Goal: Task Accomplishment & Management: Use online tool/utility

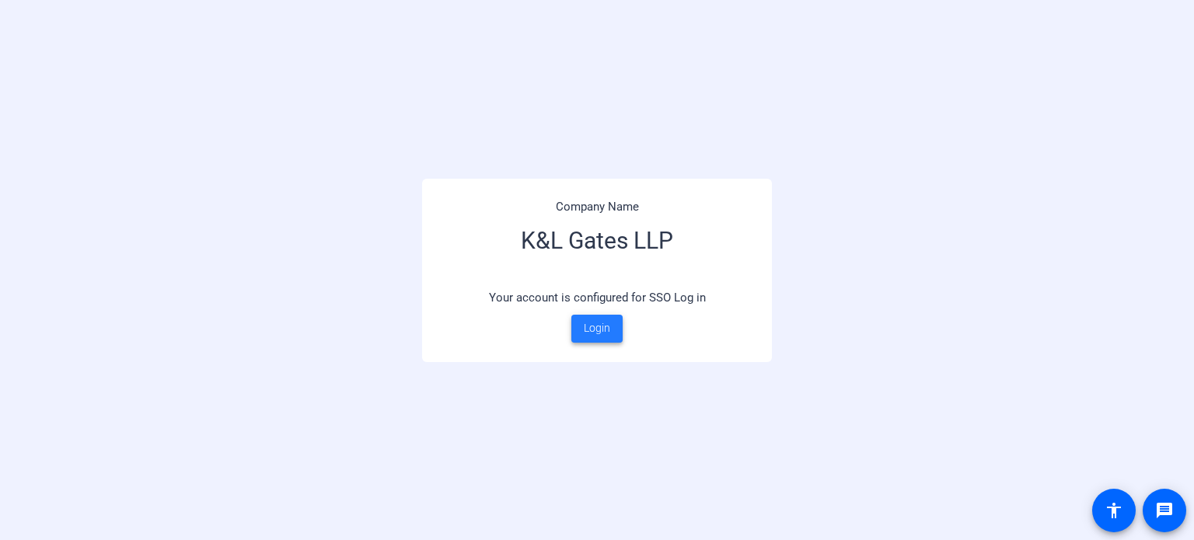
click at [593, 343] on span at bounding box center [597, 328] width 51 height 37
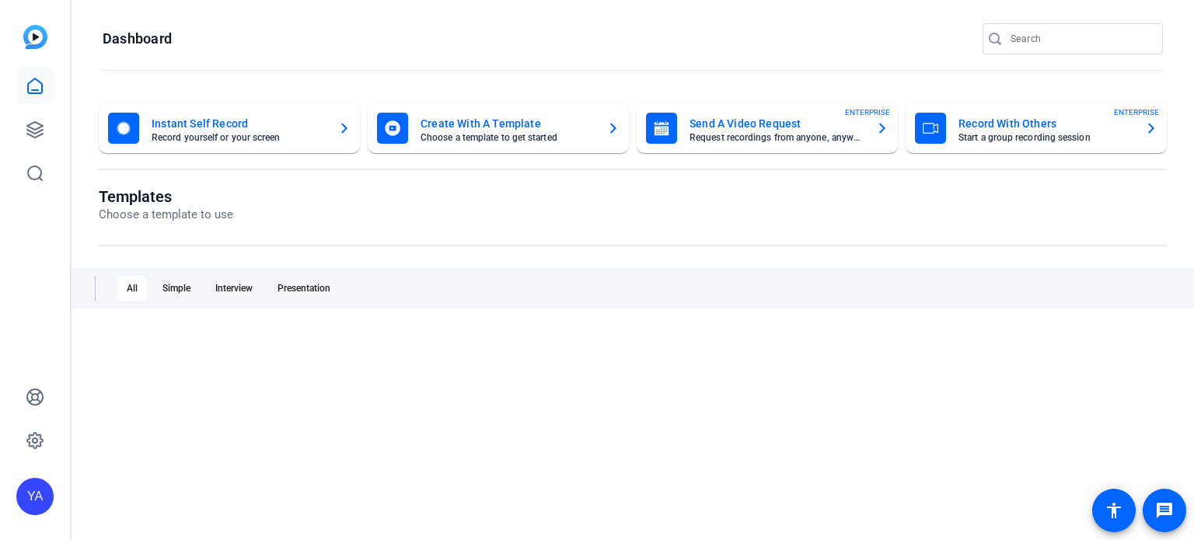
click at [13, 106] on div "YA" at bounding box center [35, 270] width 70 height 540
click at [34, 125] on icon at bounding box center [35, 130] width 19 height 19
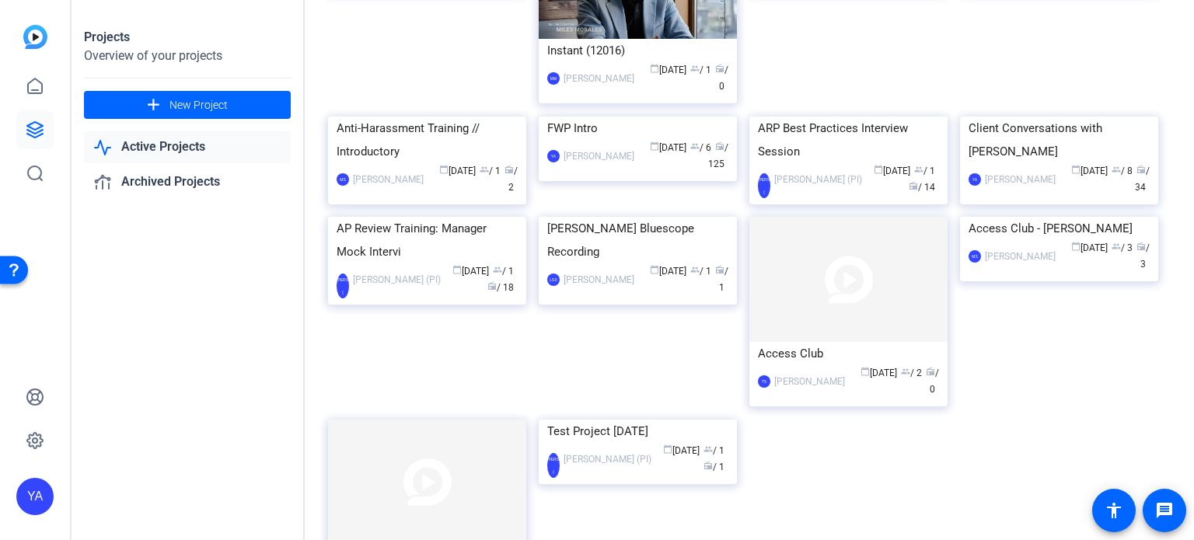
scroll to position [738, 0]
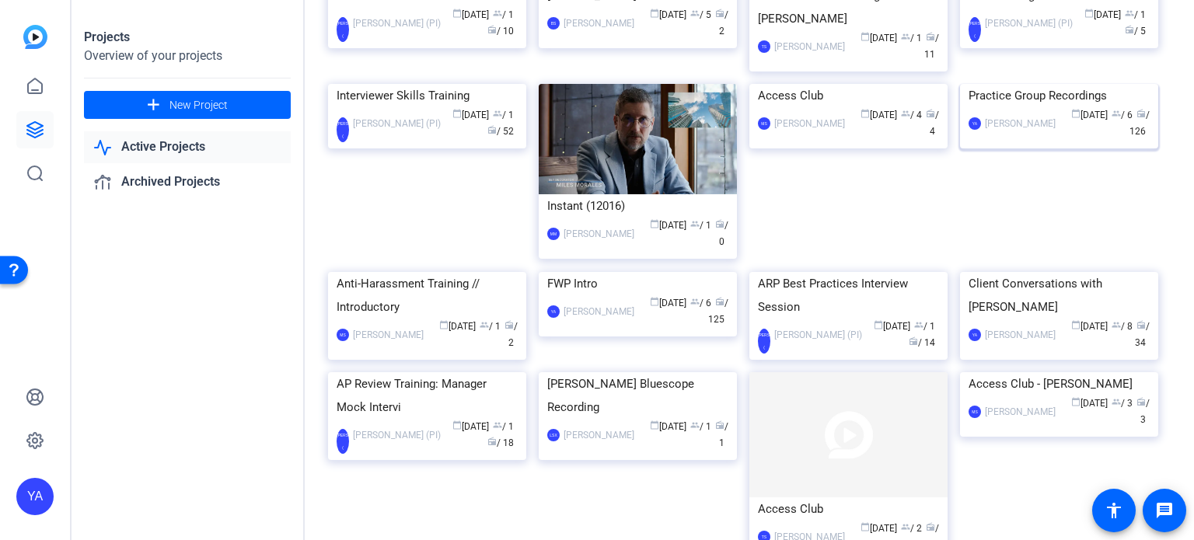
click at [1074, 84] on img at bounding box center [1059, 84] width 198 height 0
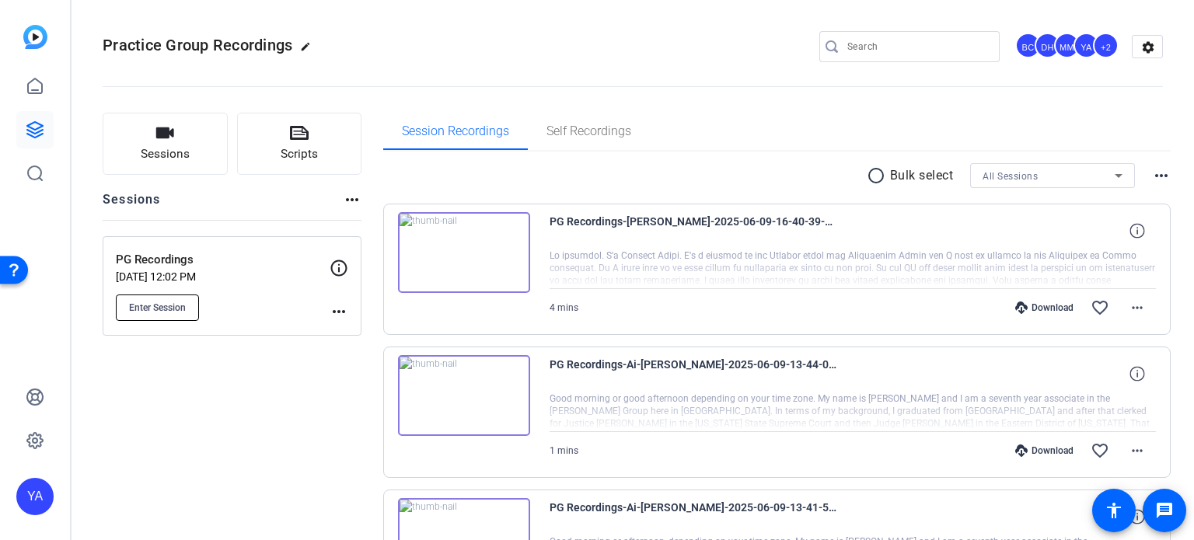
click at [180, 310] on span "Enter Session" at bounding box center [157, 308] width 57 height 12
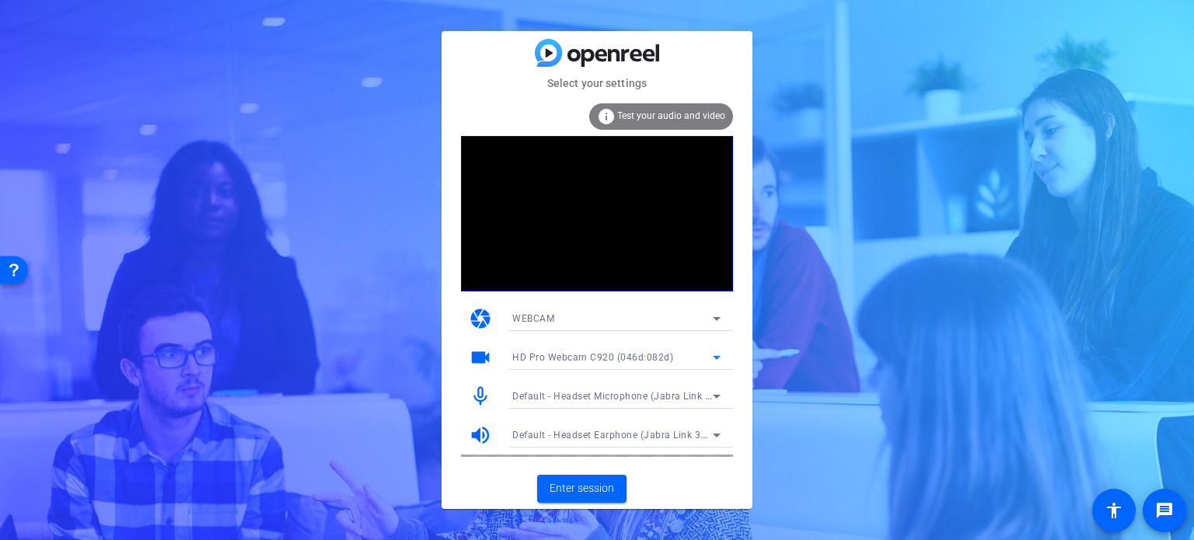
click at [715, 355] on icon at bounding box center [717, 357] width 19 height 19
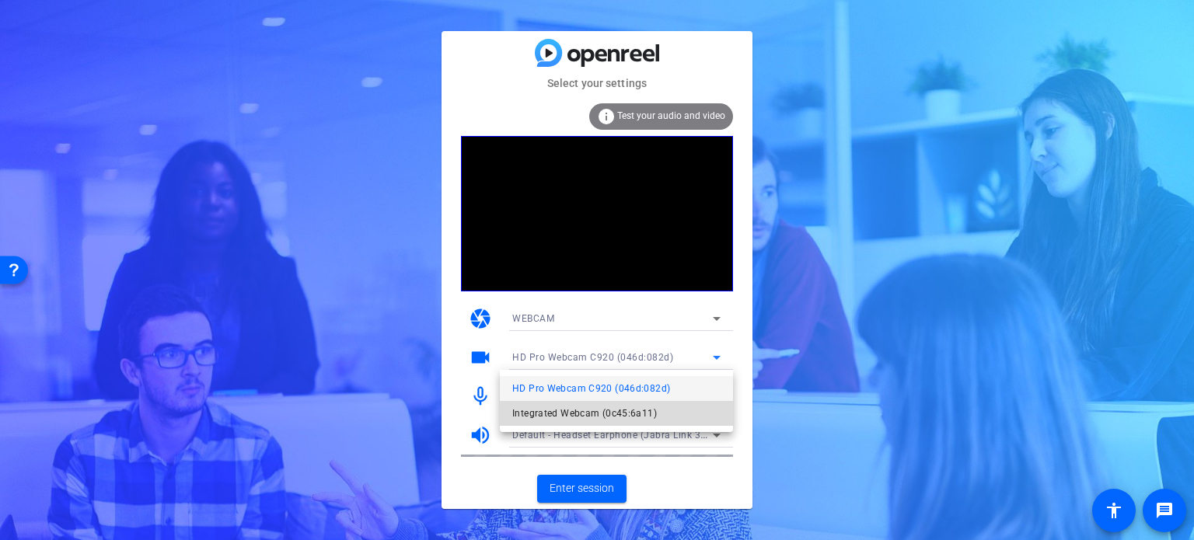
click at [586, 414] on span "Integrated Webcam (0c45:6a11)" at bounding box center [584, 413] width 145 height 19
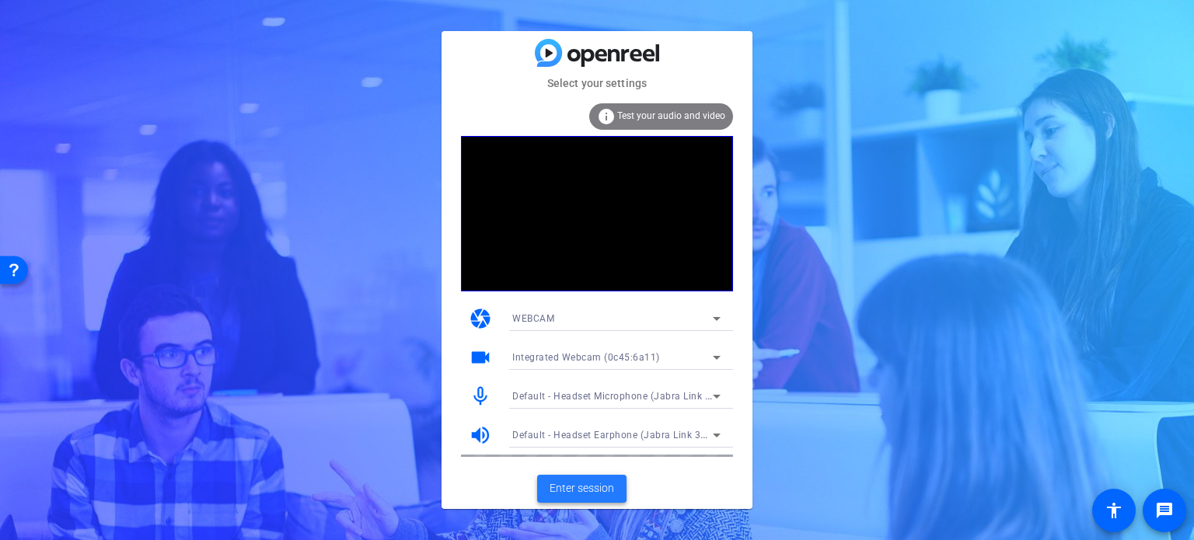
click at [596, 491] on span "Enter session" at bounding box center [582, 489] width 65 height 16
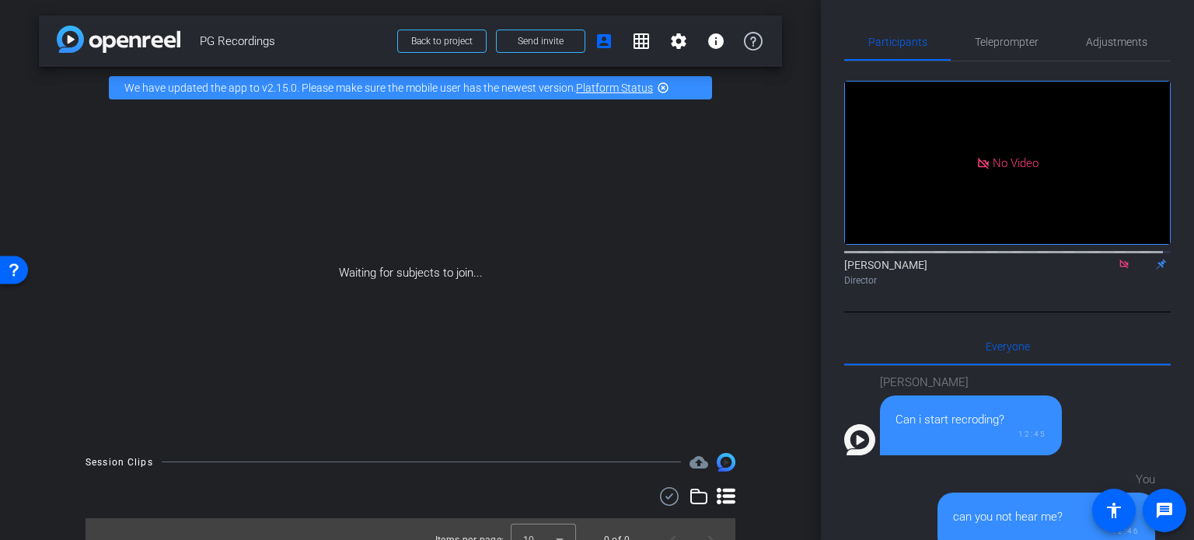
scroll to position [1045, 0]
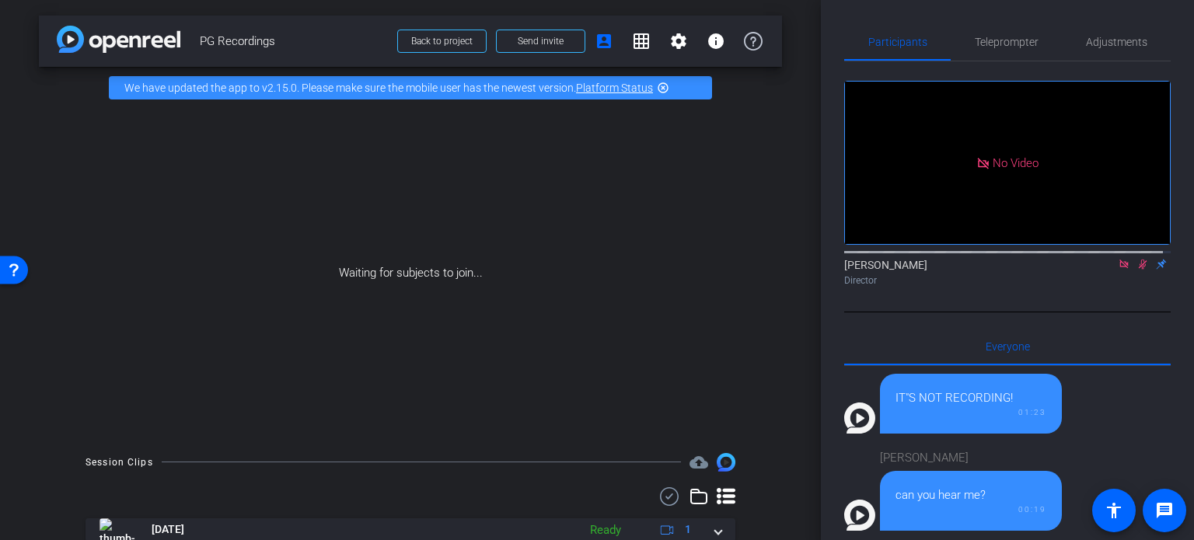
click at [1137, 270] on icon at bounding box center [1143, 264] width 12 height 11
click at [54, 192] on div "Waiting for subjects to join..." at bounding box center [410, 273] width 743 height 329
click at [40, 363] on div "Waiting for subjects to join..." at bounding box center [410, 273] width 743 height 329
click at [740, 373] on div "Waiting for subjects to join..." at bounding box center [410, 273] width 743 height 329
click at [740, 374] on div "Waiting for subjects to join..." at bounding box center [410, 273] width 743 height 329
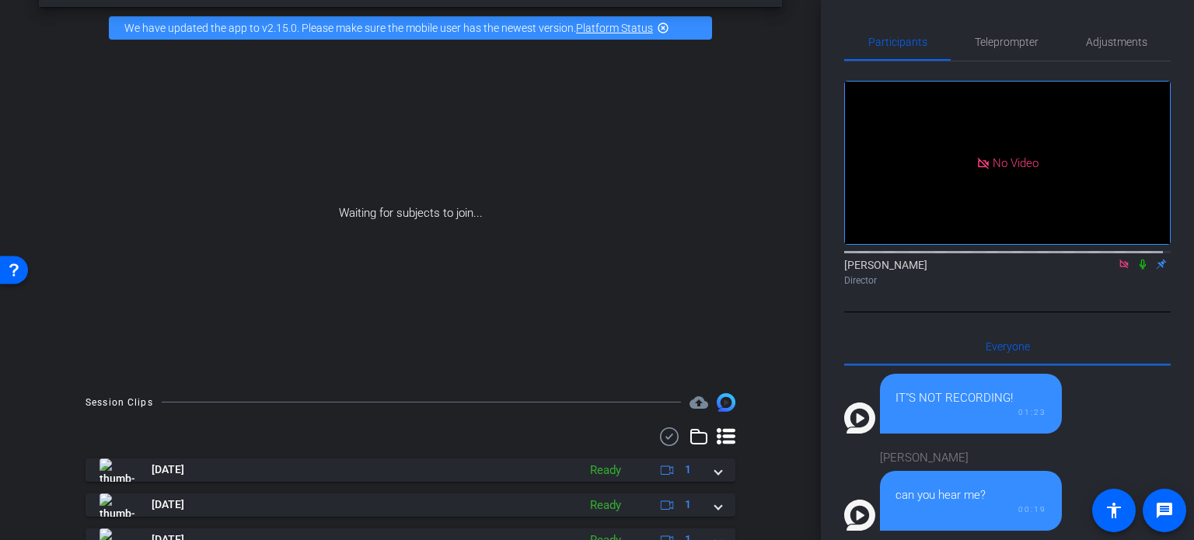
scroll to position [0, 0]
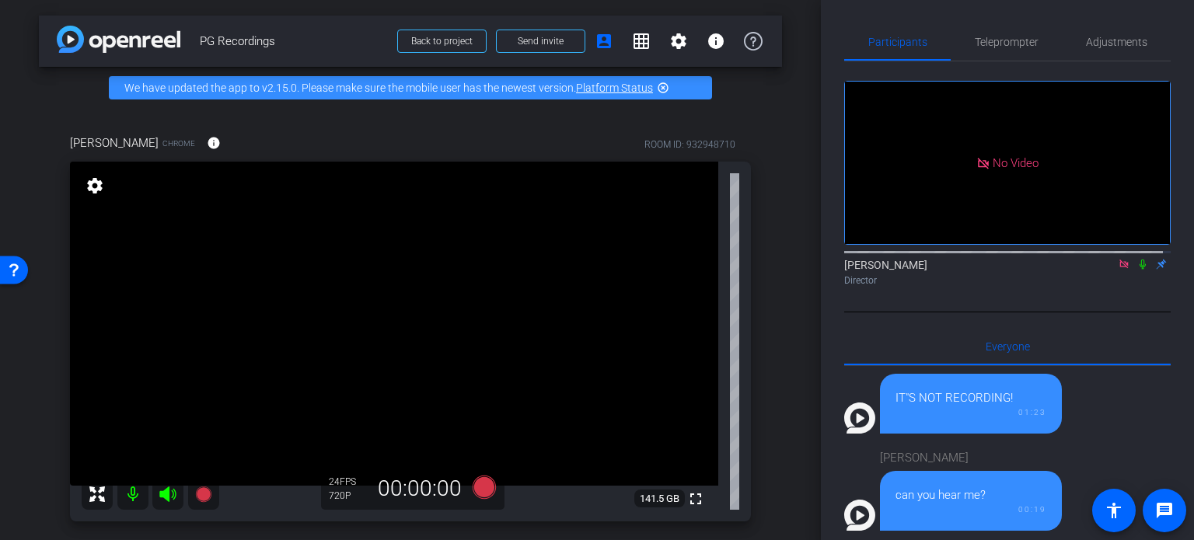
click at [768, 384] on div "[PERSON_NAME] Chrome info ROOM ID: 932948710 fullscreen settings 141.5 GB 24 FP…" at bounding box center [410, 323] width 743 height 428
click at [1110, 40] on span "Adjustments" at bounding box center [1116, 42] width 61 height 11
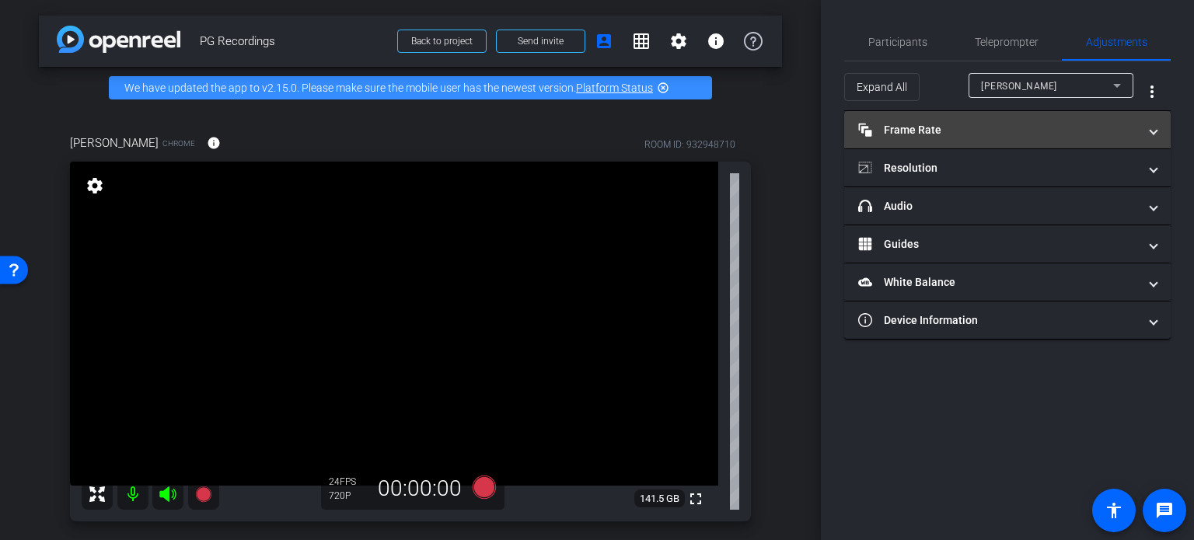
click at [972, 125] on mat-panel-title "Frame Rate Frame Rate" at bounding box center [998, 130] width 280 height 16
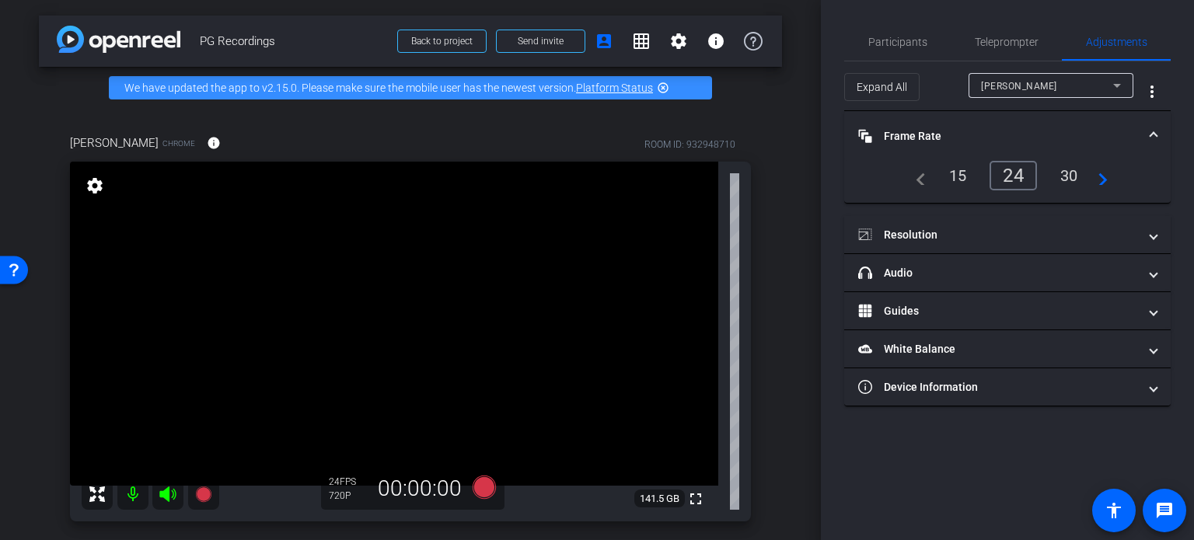
click at [1066, 166] on div "30" at bounding box center [1069, 176] width 41 height 26
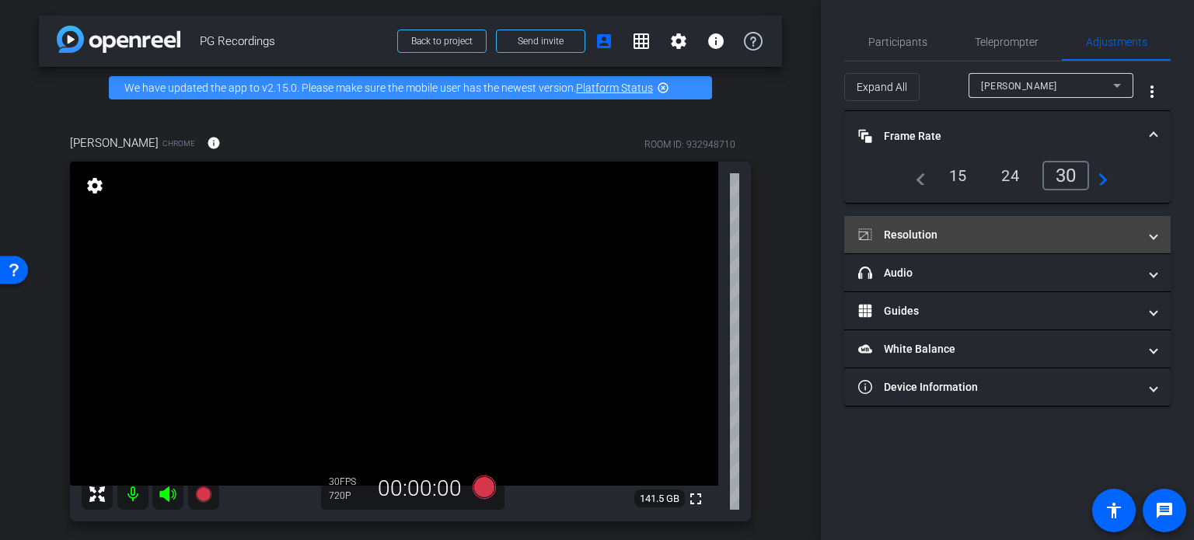
click at [1036, 231] on mat-panel-title "Resolution" at bounding box center [998, 235] width 280 height 16
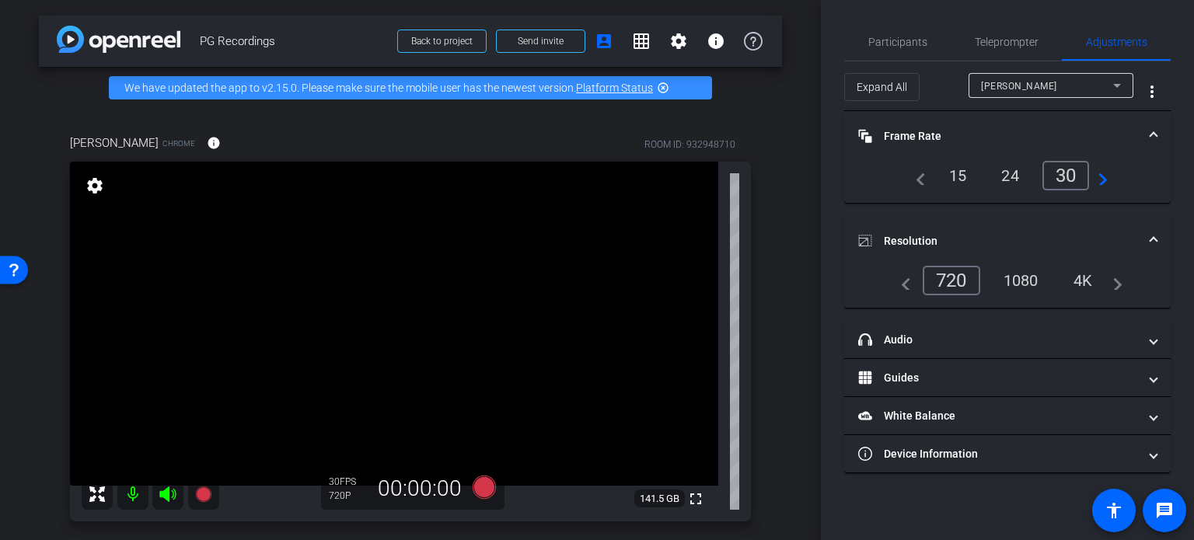
click at [1013, 276] on div "1080" at bounding box center [1021, 280] width 58 height 26
click at [768, 278] on div "[PERSON_NAME] Chrome info ROOM ID: 932948710 fullscreen settings 141.5 GB 30 FP…" at bounding box center [410, 323] width 743 height 428
click at [767, 325] on div "[PERSON_NAME] Chrome info ROOM ID: 932948710 fullscreen settings 141.5 GB 30 FP…" at bounding box center [410, 323] width 743 height 428
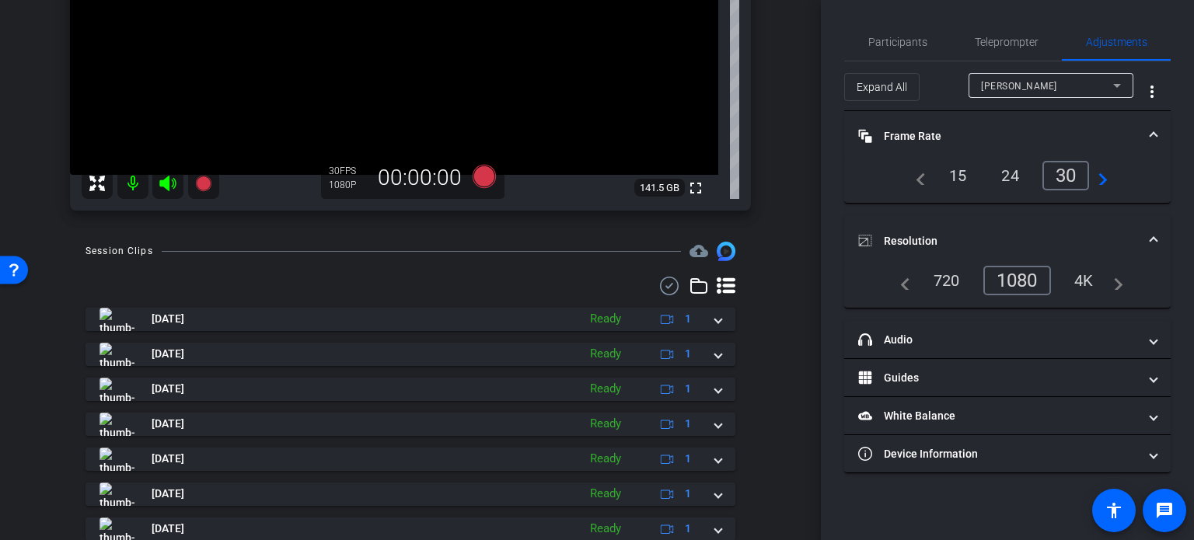
scroll to position [78, 0]
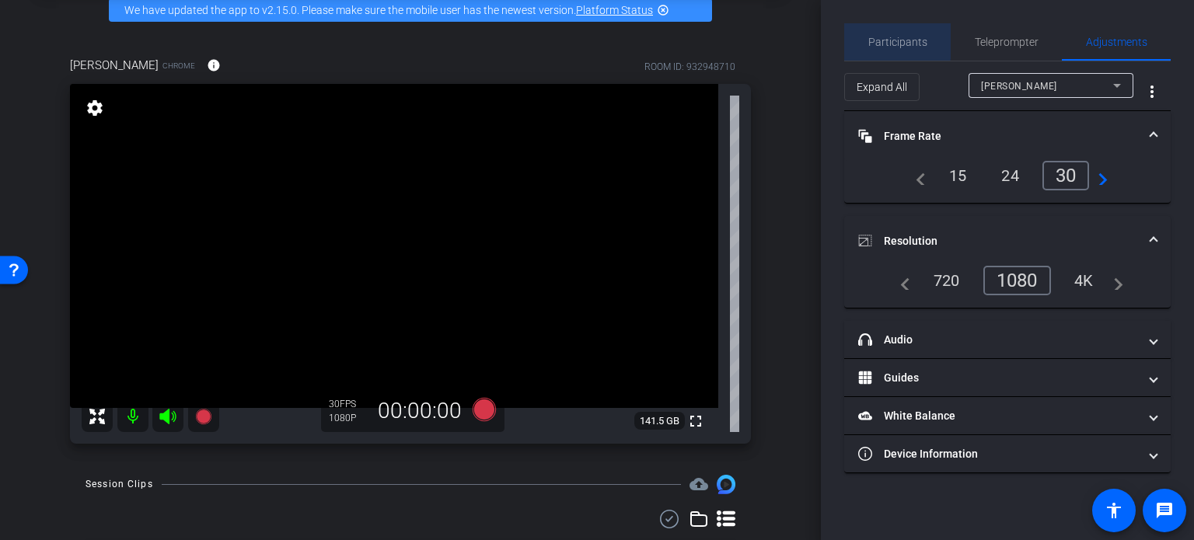
click at [882, 40] on span "Participants" at bounding box center [898, 42] width 59 height 11
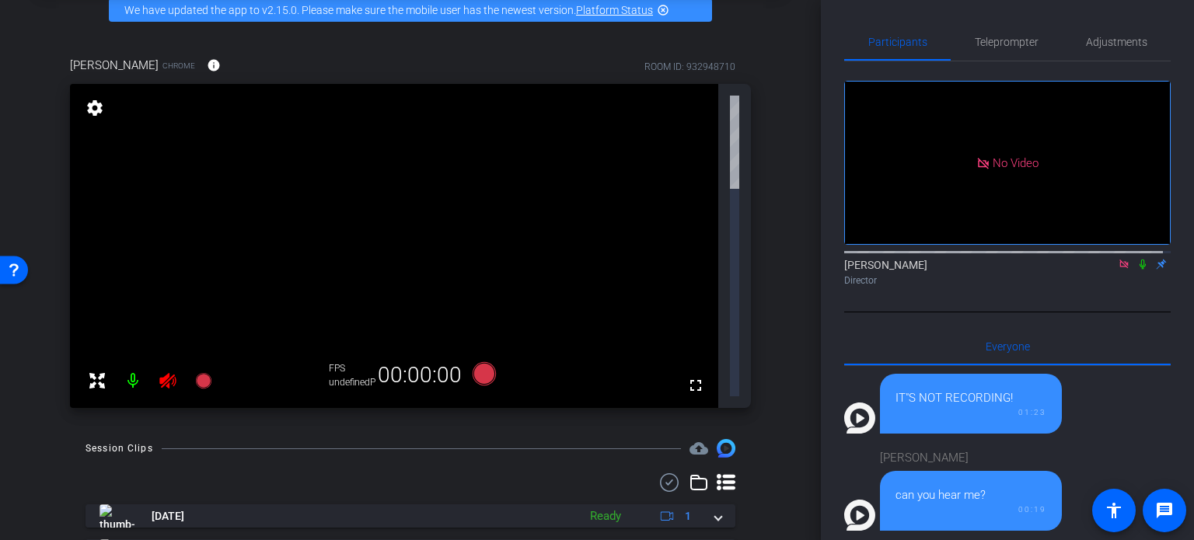
scroll to position [0, 0]
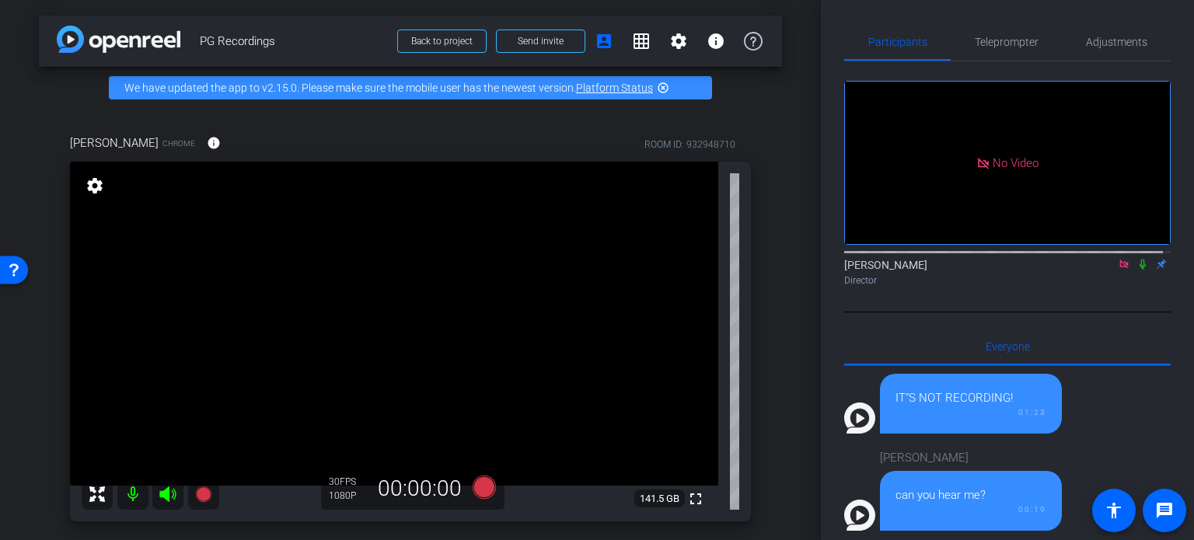
click at [1050, 274] on div "Director" at bounding box center [1007, 281] width 327 height 14
click at [1050, 245] on div "[PERSON_NAME] Director" at bounding box center [1007, 268] width 327 height 47
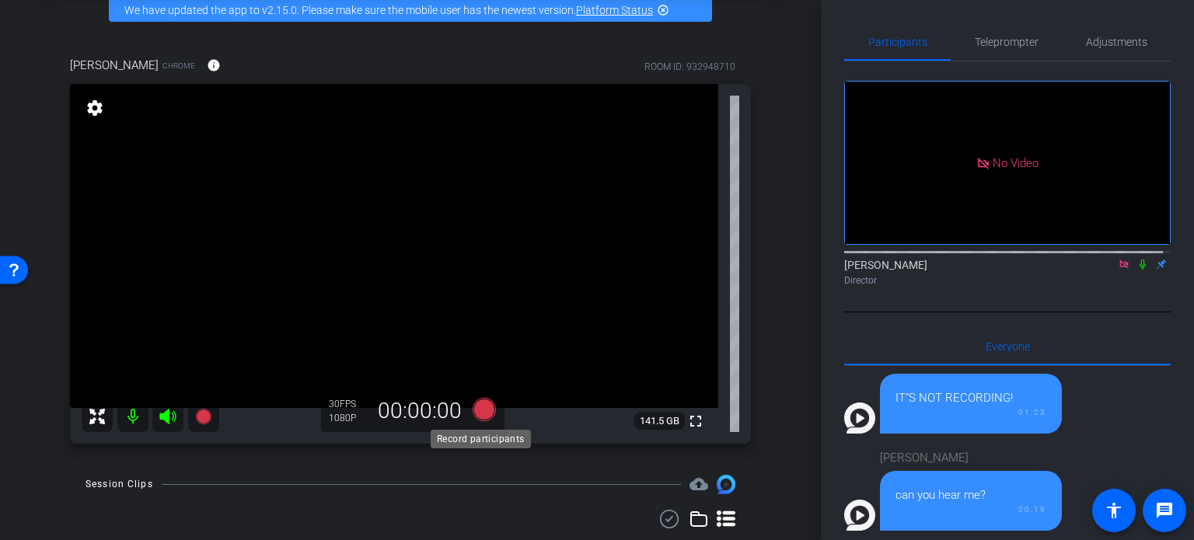
click at [481, 404] on icon at bounding box center [484, 409] width 23 height 23
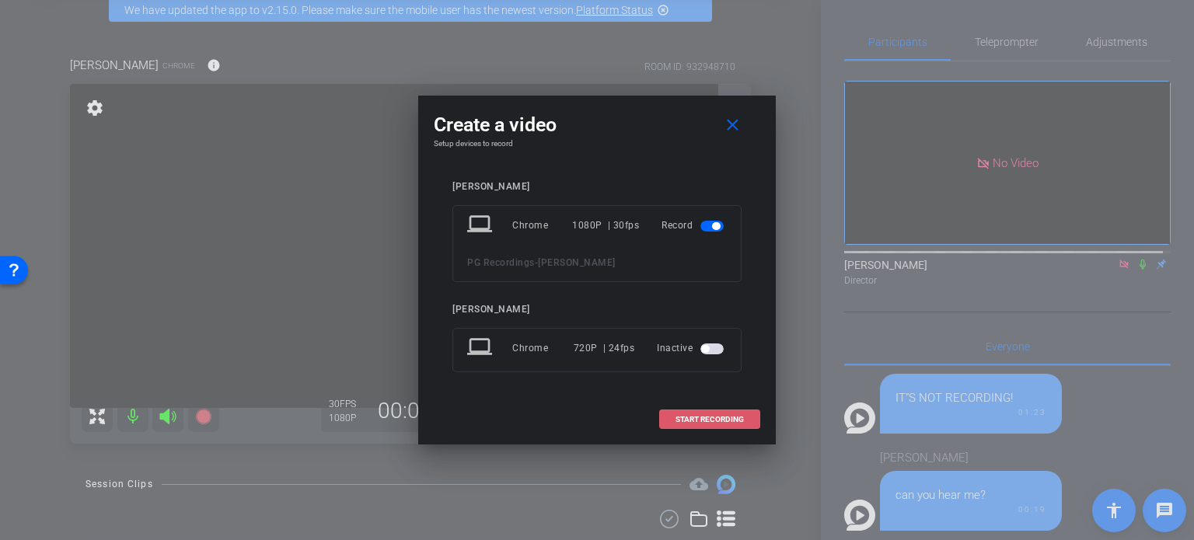
click at [690, 416] on span "START RECORDING" at bounding box center [710, 420] width 68 height 8
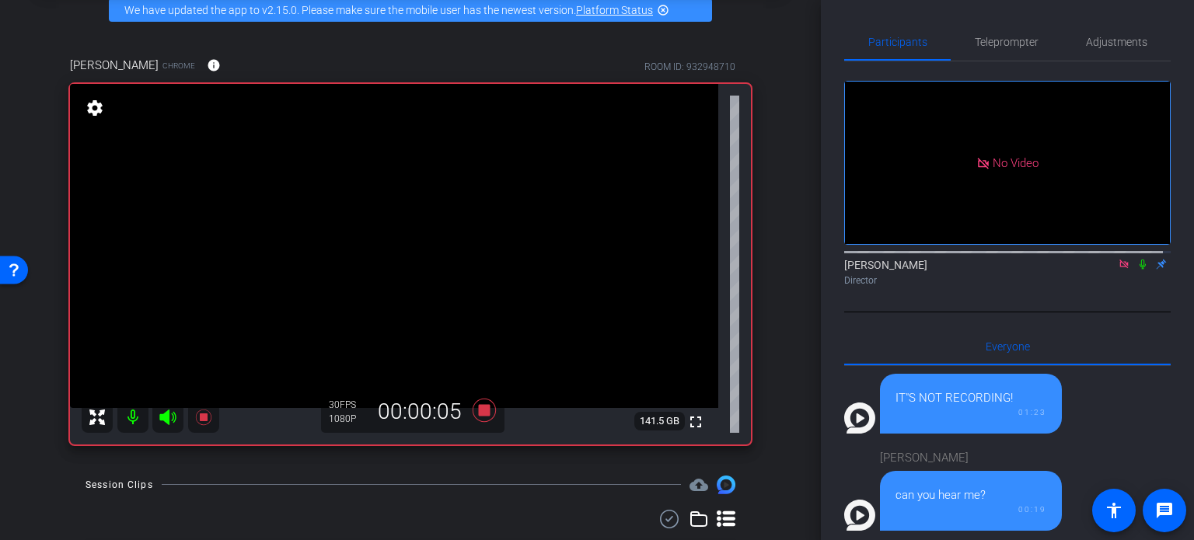
click at [1140, 260] on icon at bounding box center [1143, 265] width 6 height 10
click at [480, 406] on icon at bounding box center [484, 410] width 23 height 23
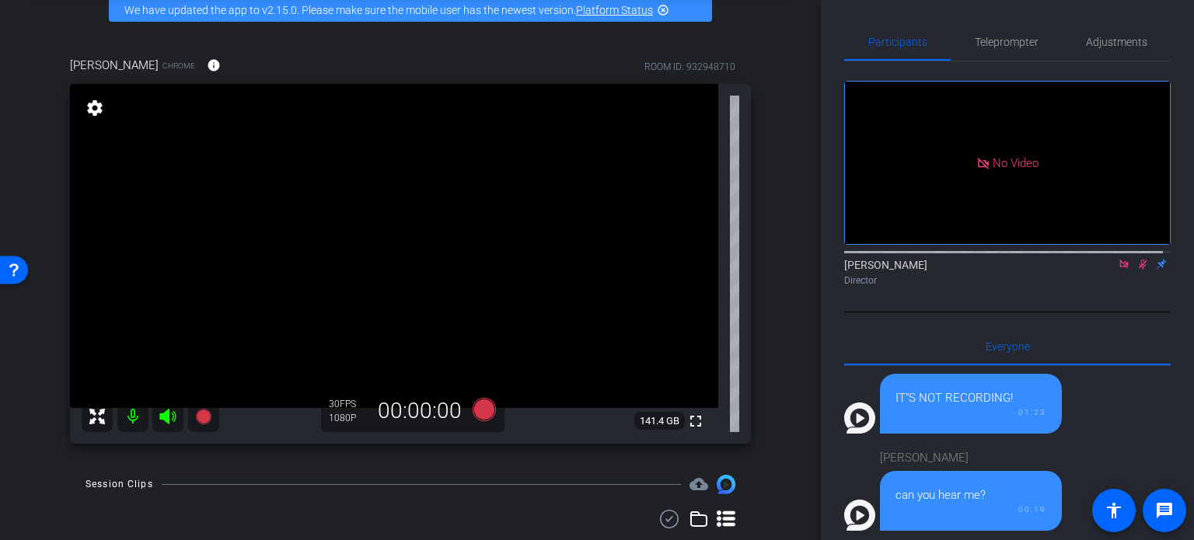
click at [1137, 259] on icon at bounding box center [1143, 264] width 12 height 11
click at [786, 365] on div "arrow_back PG Recordings Back to project Send invite account_box grid_on settin…" at bounding box center [410, 192] width 821 height 540
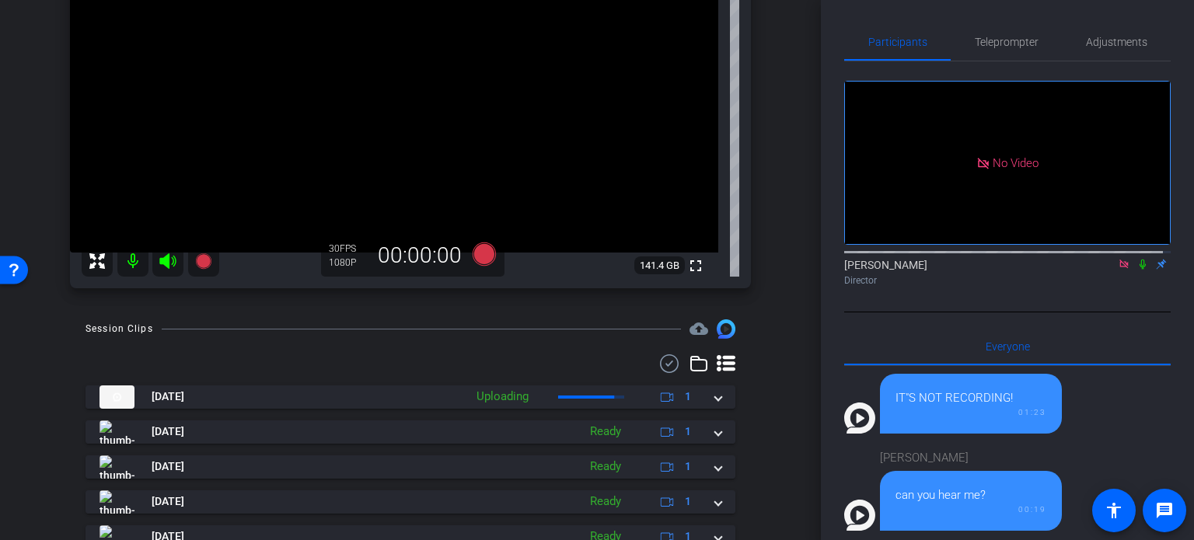
scroll to position [156, 0]
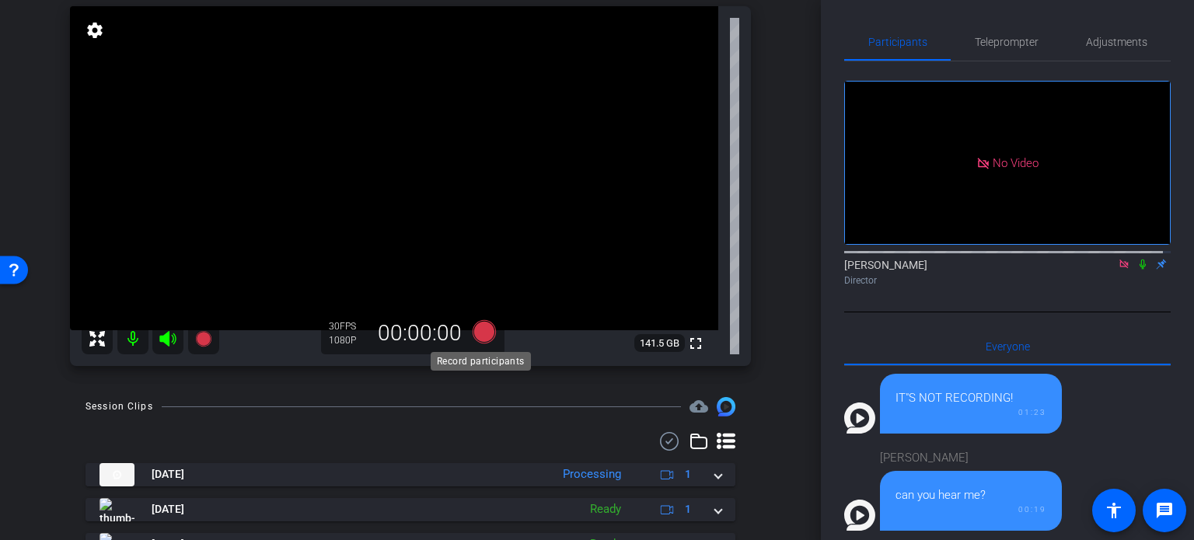
click at [480, 329] on icon at bounding box center [484, 331] width 23 height 23
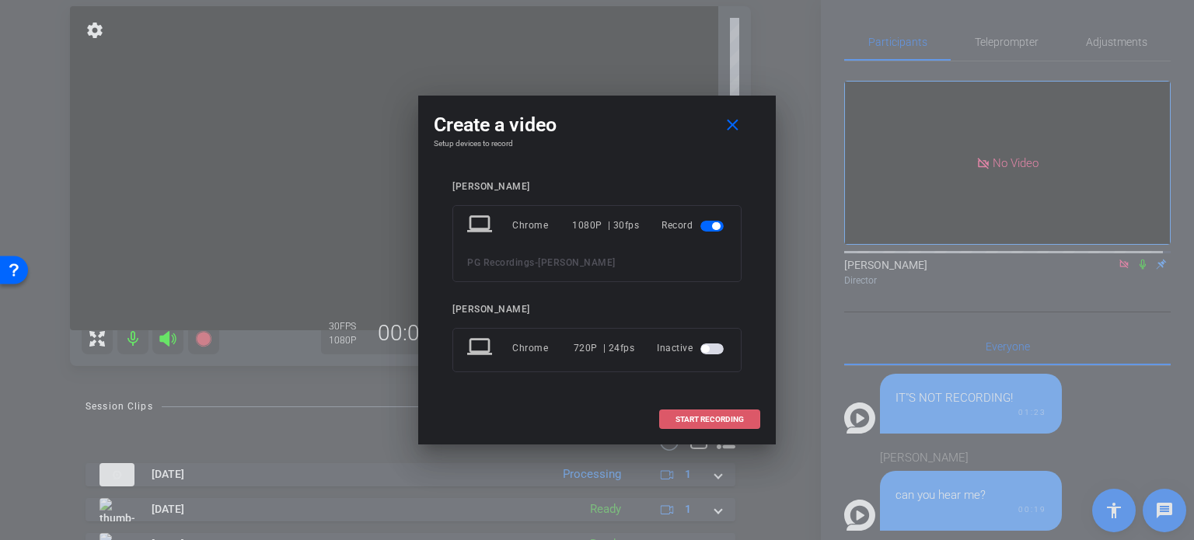
click at [692, 416] on span "START RECORDING" at bounding box center [710, 420] width 68 height 8
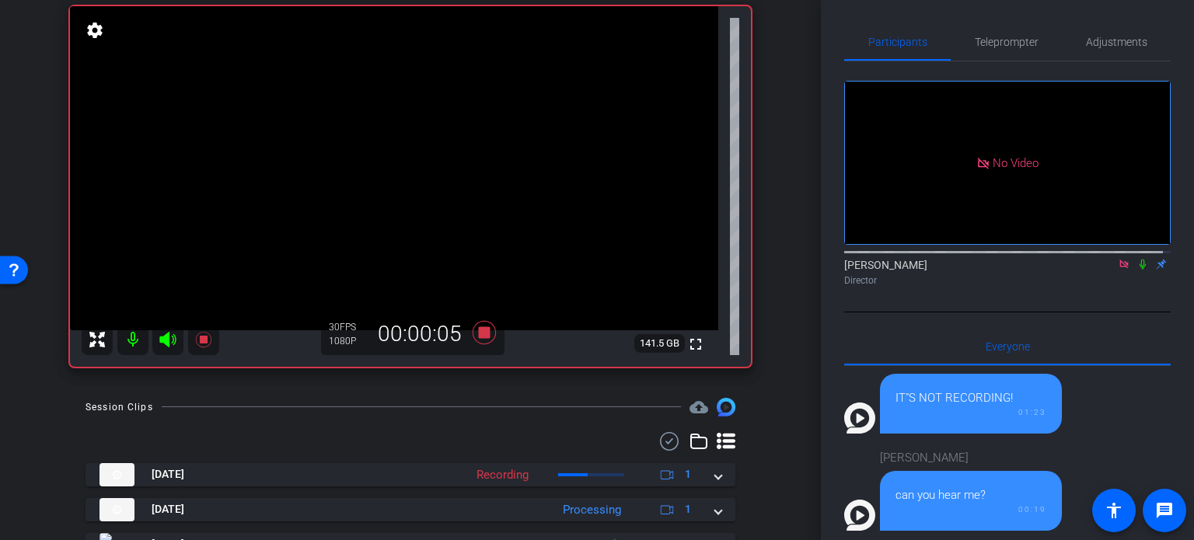
click at [1140, 260] on icon at bounding box center [1143, 265] width 6 height 10
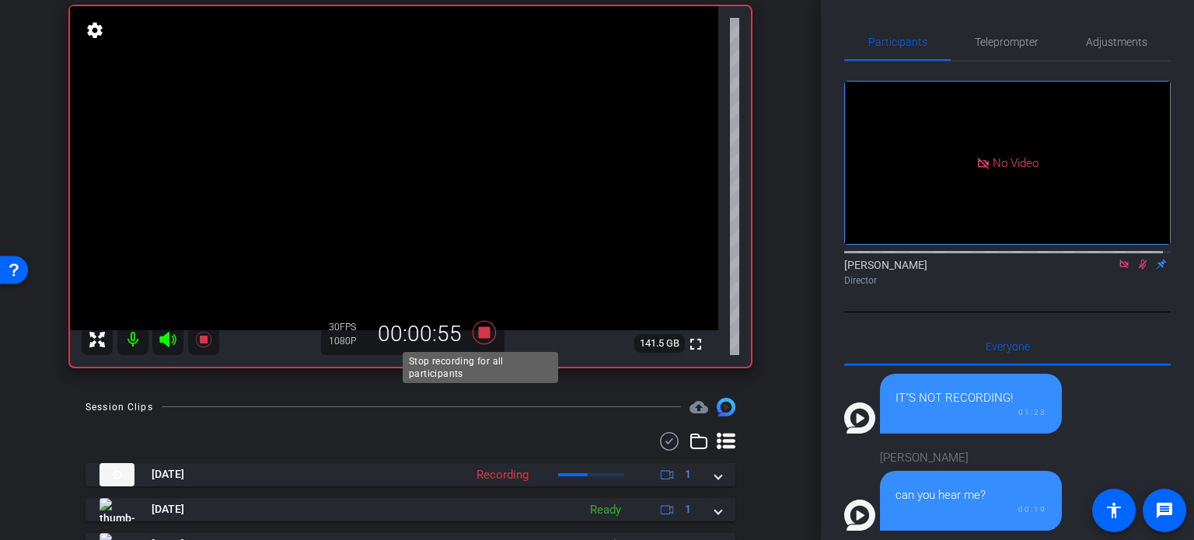
click at [477, 333] on icon at bounding box center [484, 332] width 23 height 23
click at [1137, 259] on icon at bounding box center [1143, 264] width 12 height 11
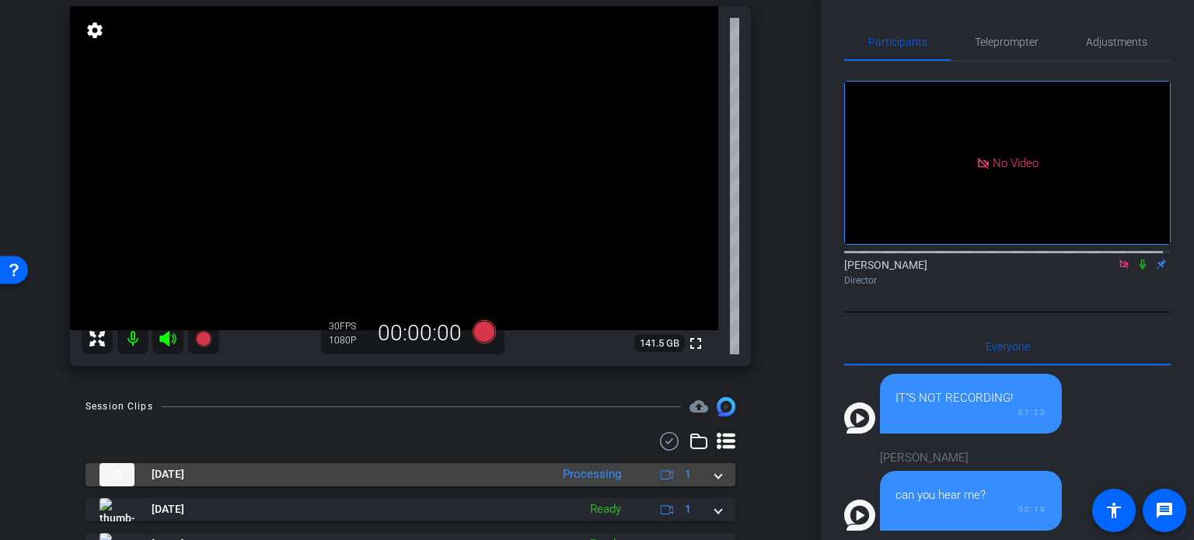
click at [715, 473] on span at bounding box center [718, 475] width 6 height 16
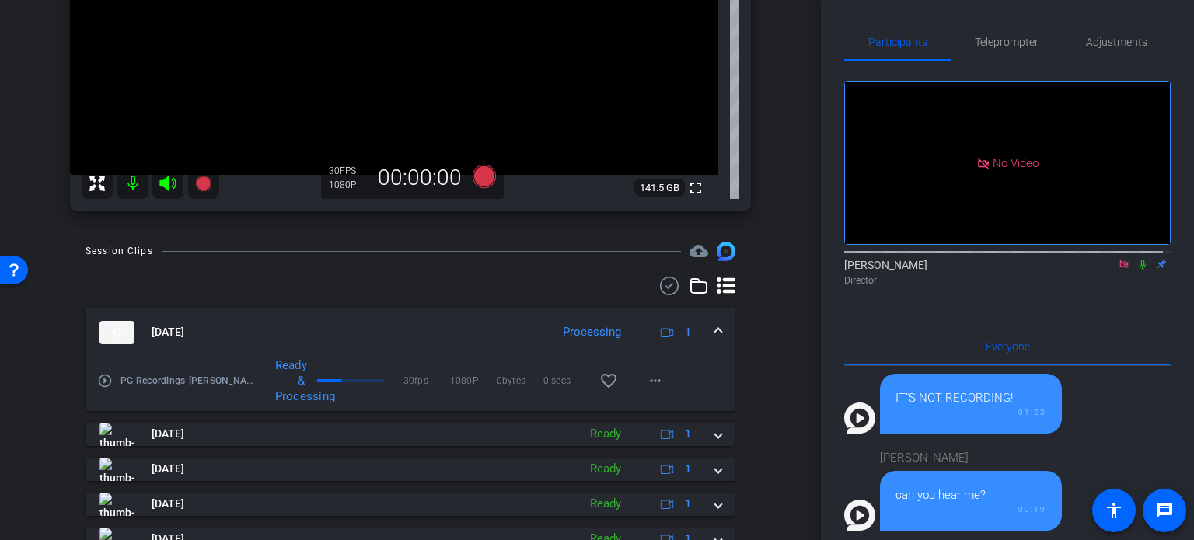
scroll to position [389, 0]
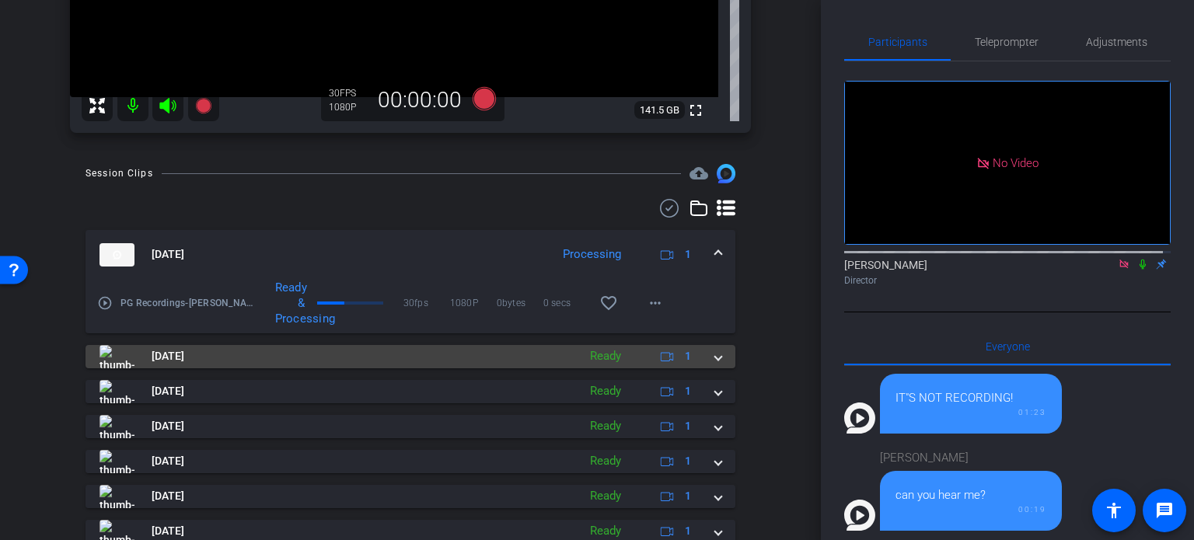
click at [715, 355] on span at bounding box center [718, 356] width 6 height 16
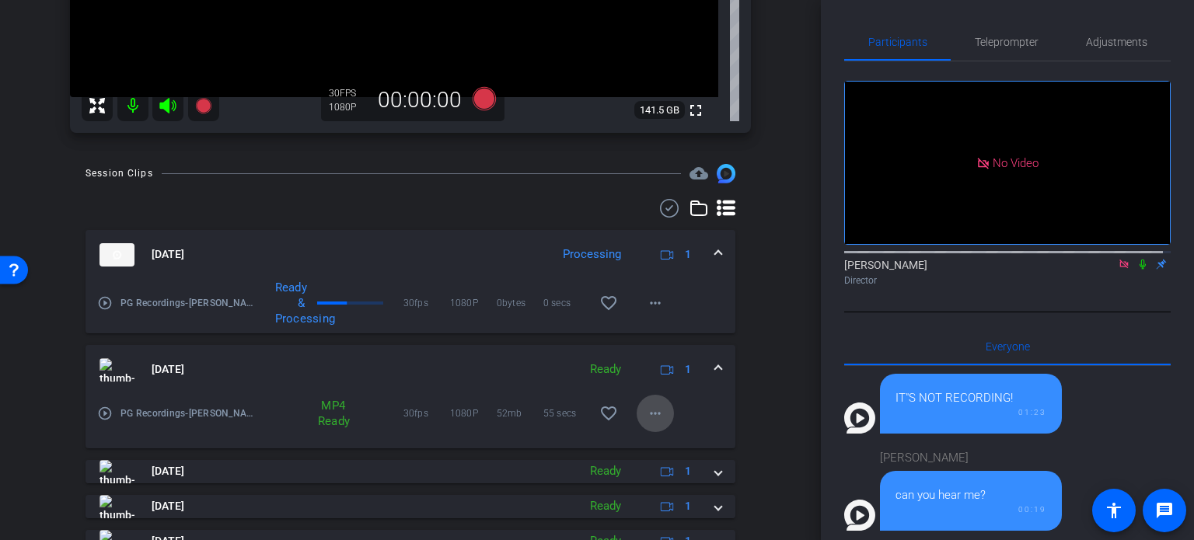
click at [648, 407] on mat-icon "more_horiz" at bounding box center [655, 413] width 19 height 19
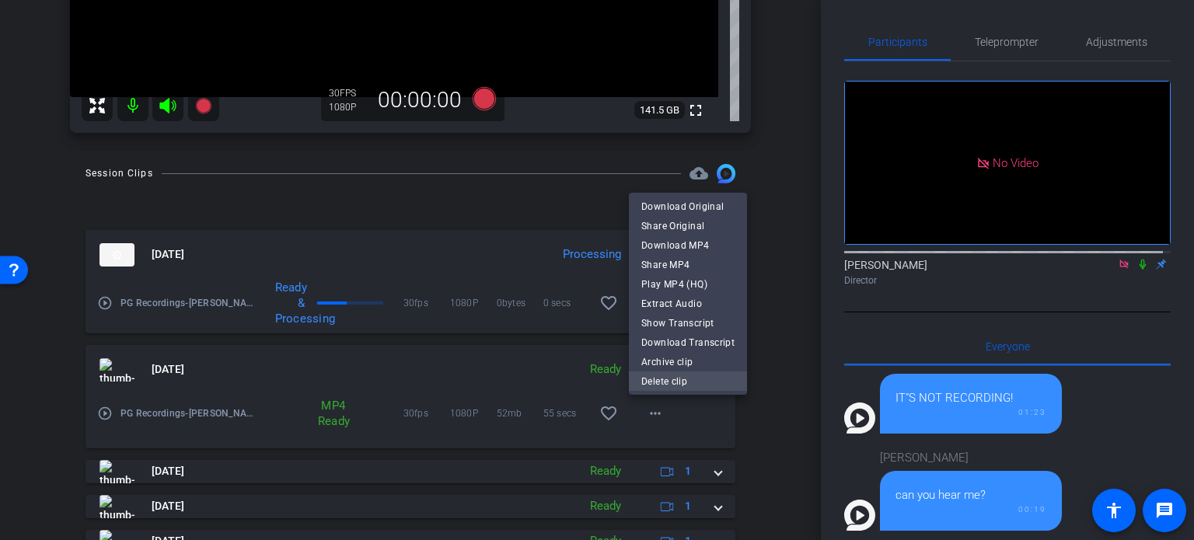
click at [664, 377] on span "Delete clip" at bounding box center [687, 381] width 93 height 19
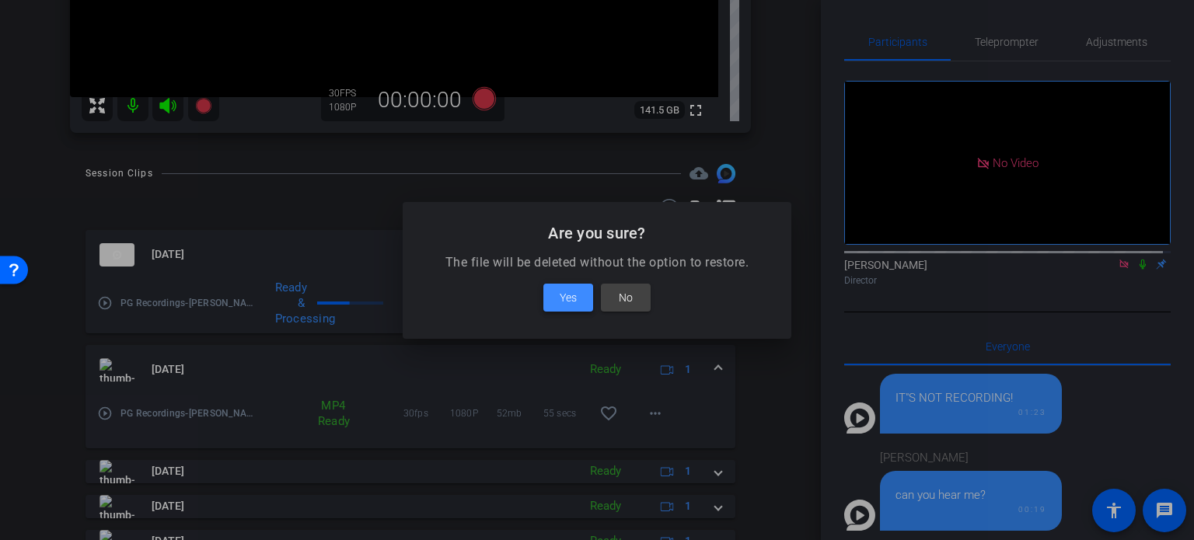
click at [568, 302] on span "Yes" at bounding box center [568, 297] width 17 height 19
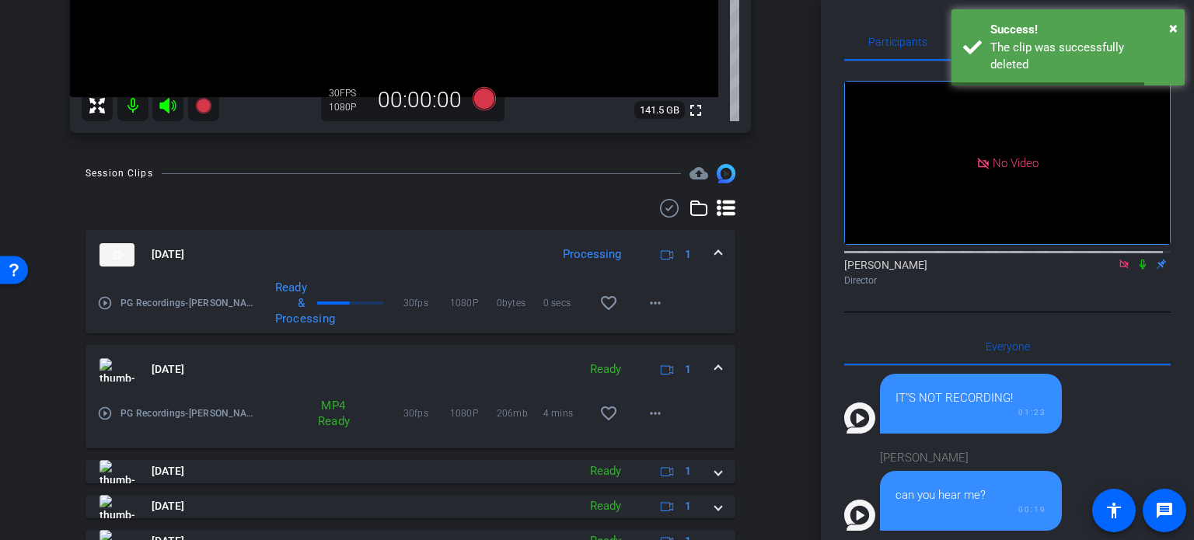
click at [760, 335] on div "Session Clips cloud_upload [DATE] Processing 1 play_circle_outline PG Recording…" at bounding box center [410, 473] width 743 height 619
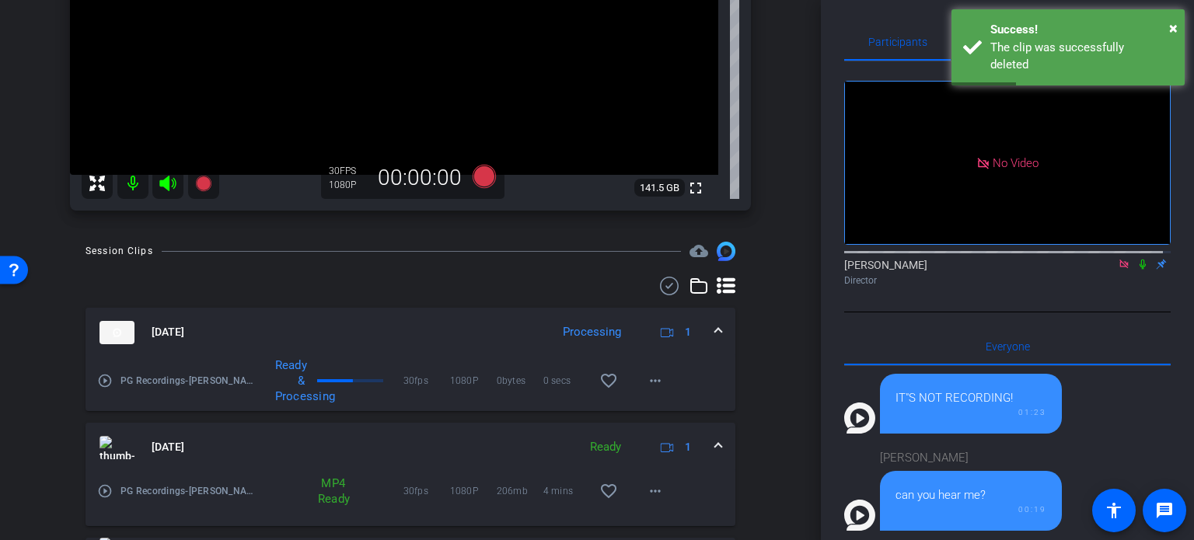
scroll to position [233, 0]
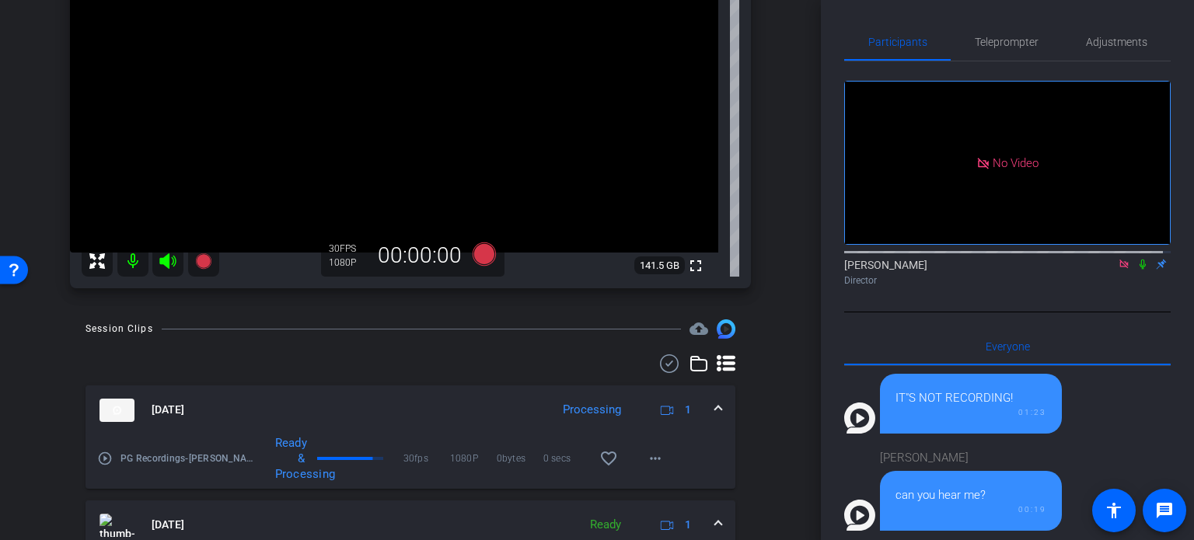
click at [337, 358] on div at bounding box center [411, 364] width 650 height 19
click at [779, 426] on div "arrow_back PG Recordings Back to project Send invite account_box grid_on settin…" at bounding box center [410, 270] width 821 height 540
click at [649, 460] on mat-icon "more_horiz" at bounding box center [655, 454] width 19 height 19
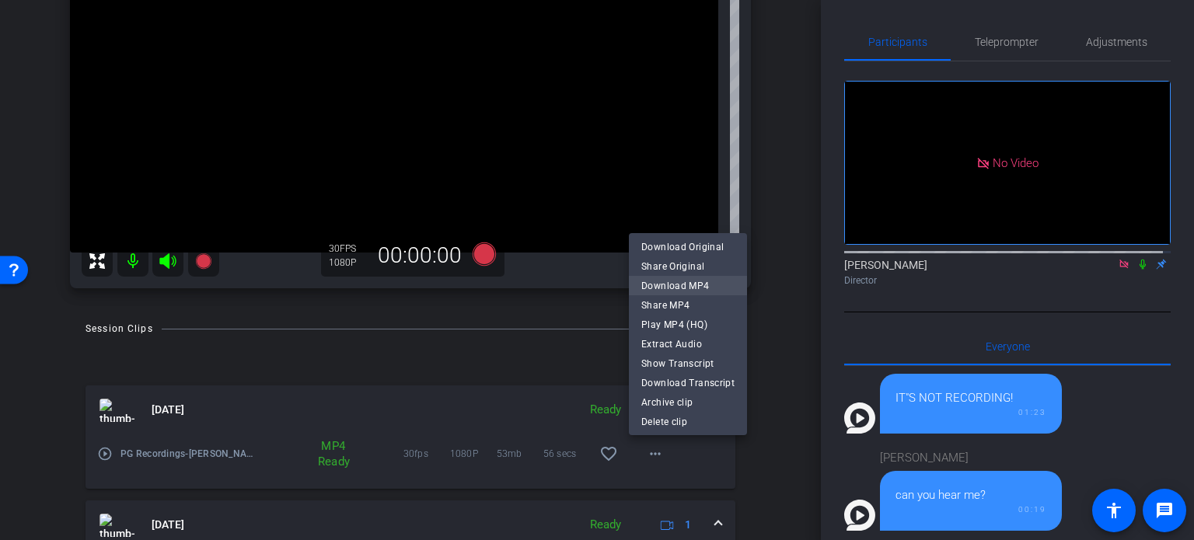
click at [679, 285] on span "Download MP4" at bounding box center [687, 285] width 93 height 19
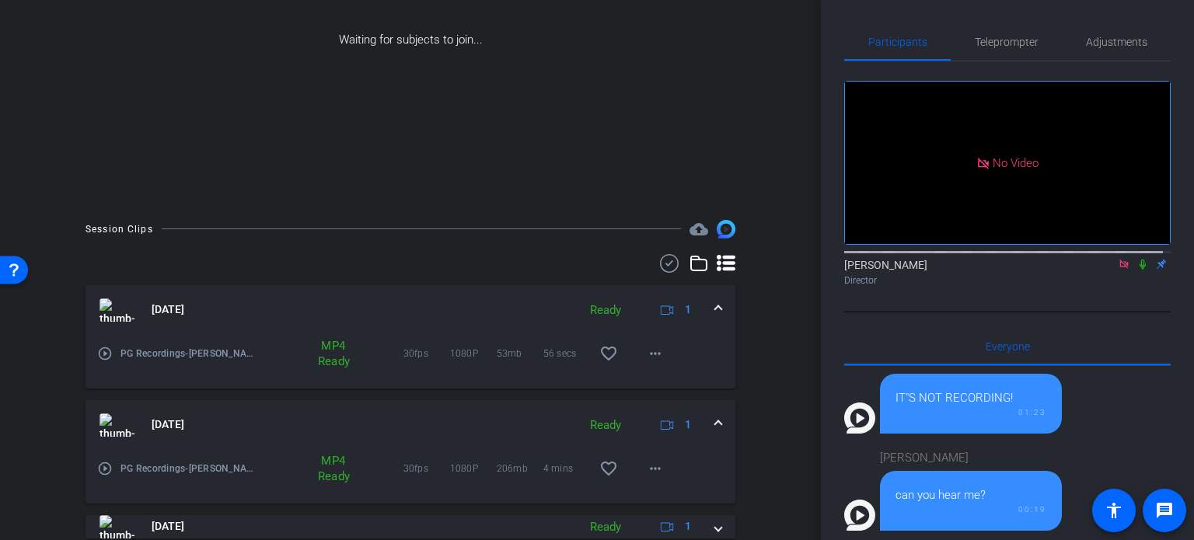
scroll to position [133, 0]
